Goal: Transaction & Acquisition: Download file/media

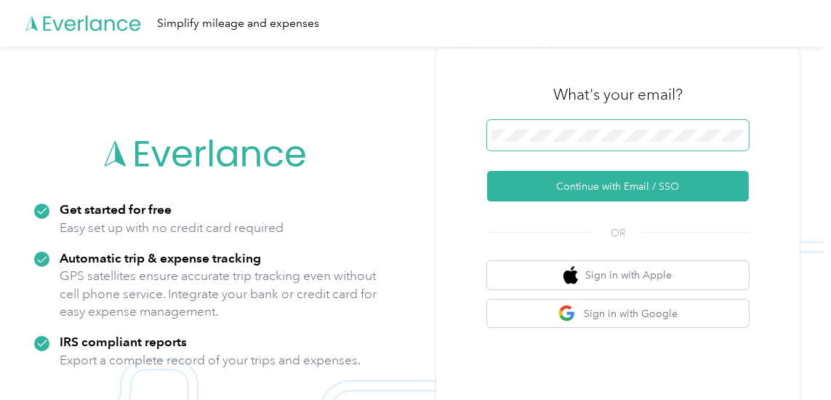
click at [505, 129] on span at bounding box center [618, 135] width 262 height 31
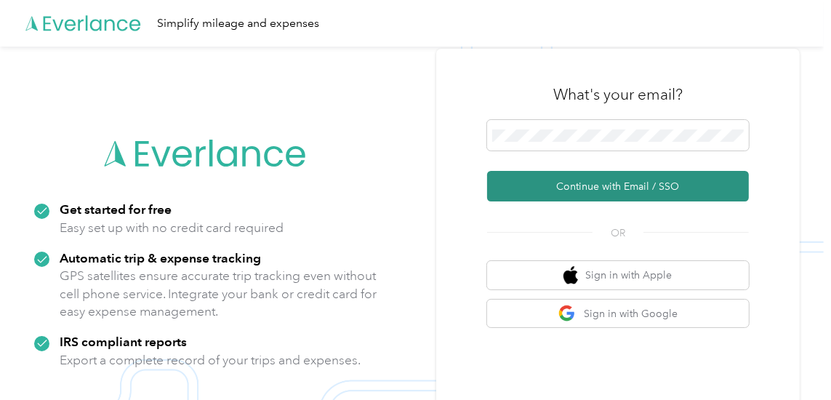
click at [566, 182] on button "Continue with Email / SSO" at bounding box center [618, 186] width 262 height 31
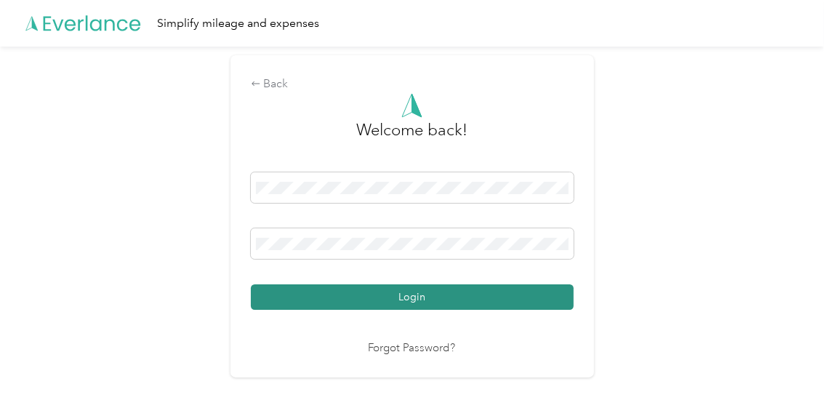
click at [390, 294] on button "Login" at bounding box center [412, 296] width 323 height 25
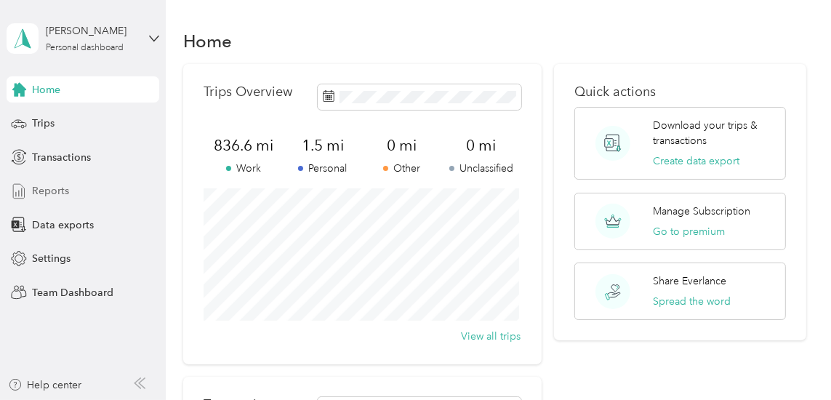
click at [52, 195] on span "Reports" at bounding box center [50, 190] width 37 height 15
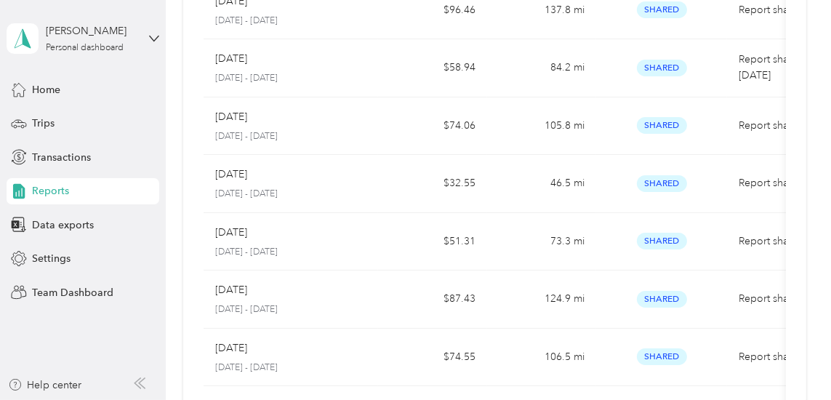
scroll to position [233, 0]
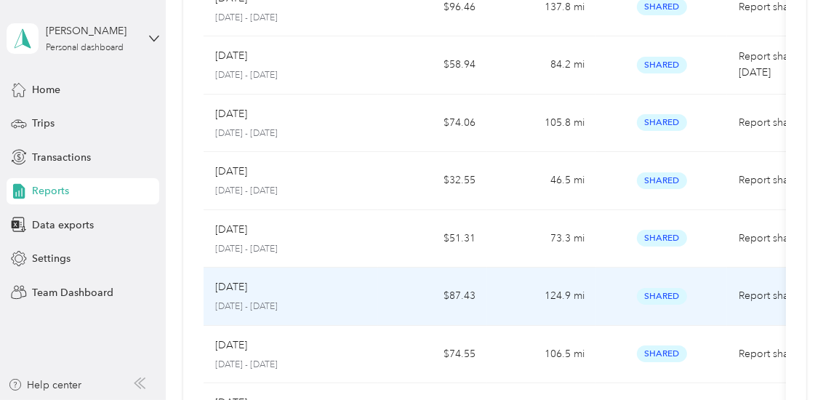
click at [233, 282] on p "[DATE]" at bounding box center [231, 287] width 32 height 16
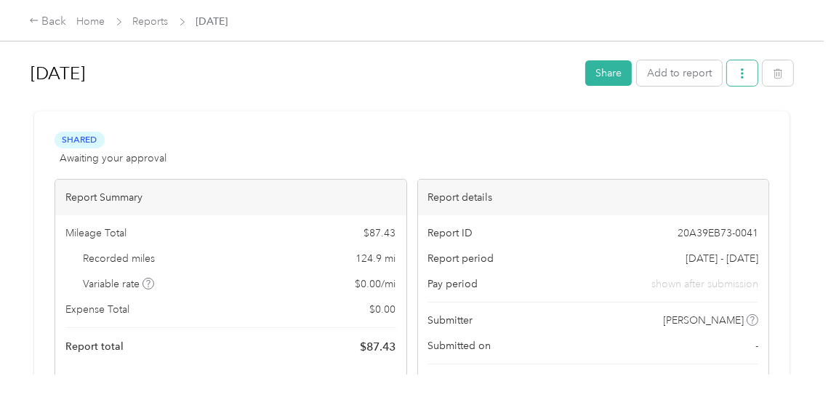
click at [737, 70] on icon "button" at bounding box center [742, 73] width 10 height 10
click at [721, 123] on span "Download" at bounding box center [699, 125] width 48 height 15
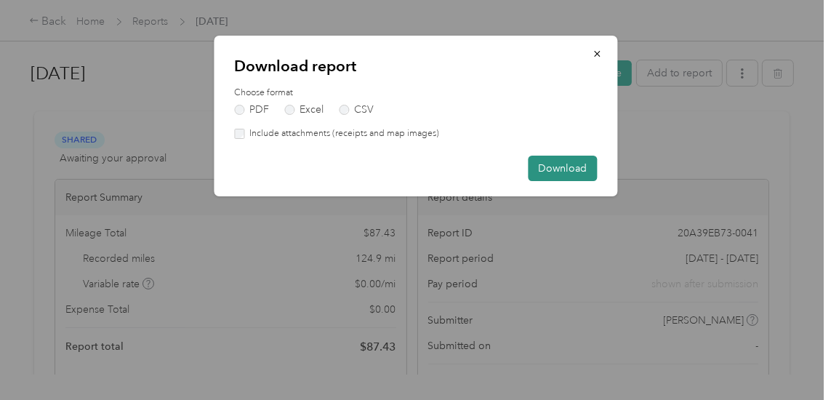
click at [582, 160] on button "Download" at bounding box center [562, 168] width 69 height 25
